Goal: Task Accomplishment & Management: Manage account settings

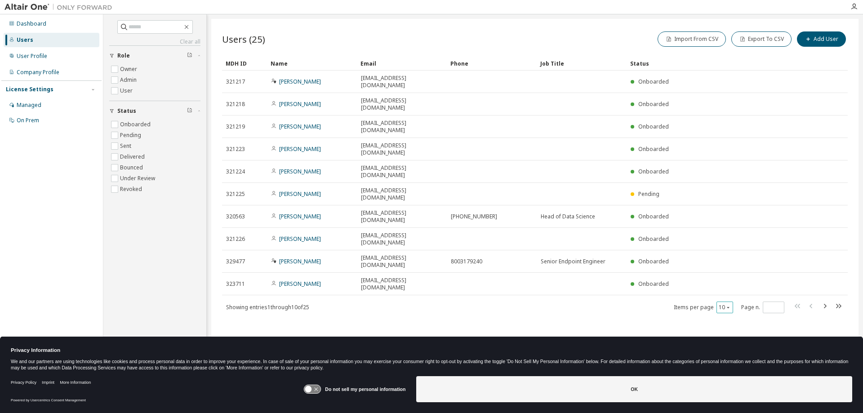
click at [722, 304] on button "10" at bounding box center [725, 307] width 12 height 7
click at [731, 281] on div "50" at bounding box center [753, 280] width 72 height 11
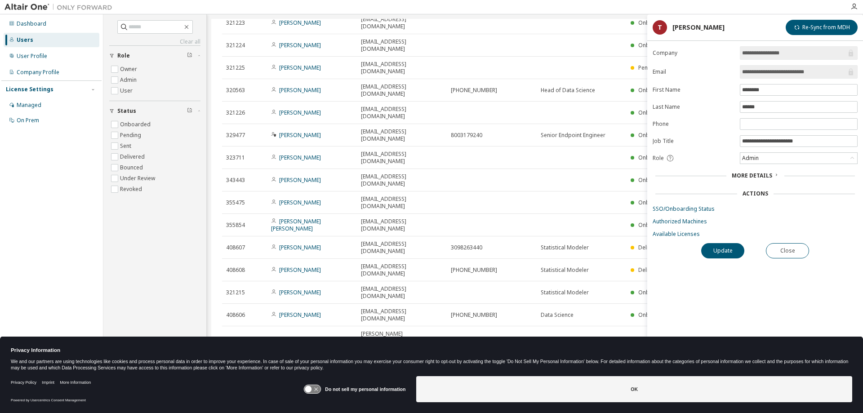
click at [754, 174] on span "More Details" at bounding box center [752, 176] width 40 height 8
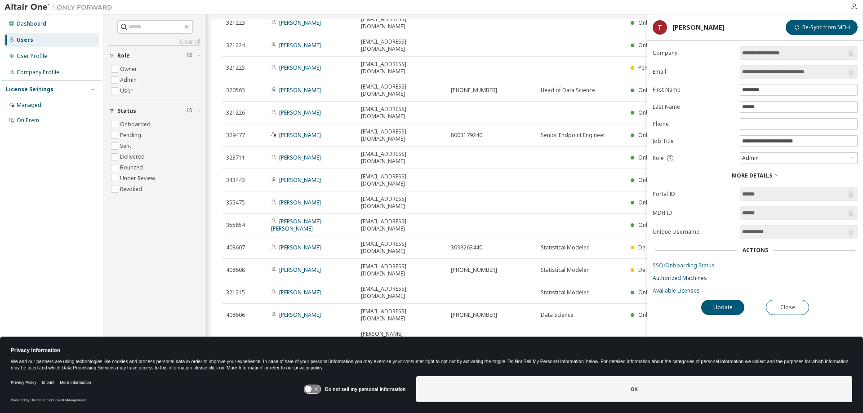
click at [681, 267] on link "SSO/Onboarding Status" at bounding box center [755, 265] width 205 height 7
click at [794, 312] on button "Close" at bounding box center [787, 307] width 43 height 15
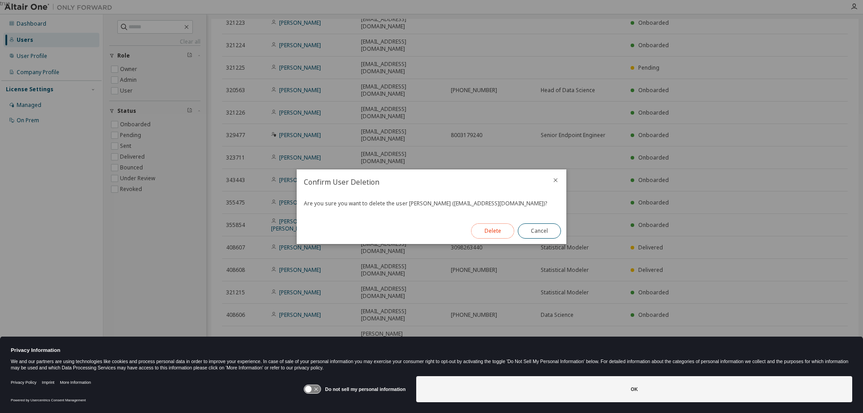
click at [497, 230] on button "Delete" at bounding box center [492, 230] width 43 height 15
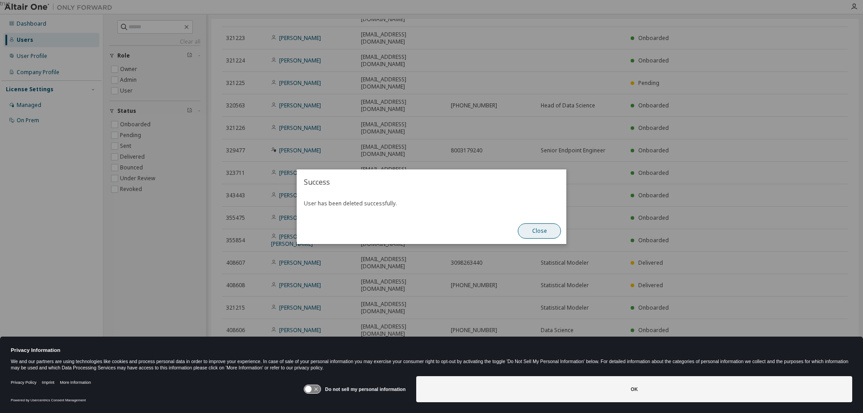
click at [545, 229] on button "Close" at bounding box center [539, 230] width 43 height 15
